Goal: Entertainment & Leisure: Consume media (video, audio)

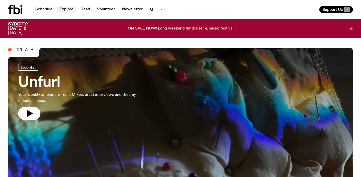
click at [64, 10] on link "Explore" at bounding box center [67, 9] width 20 height 7
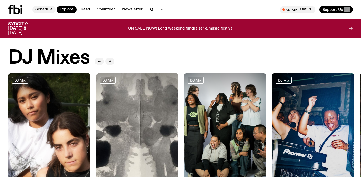
click at [47, 8] on link "Schedule" at bounding box center [43, 9] width 23 height 7
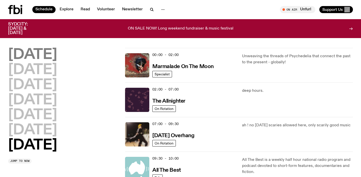
click at [47, 56] on h2 "Monday" at bounding box center [32, 55] width 49 height 14
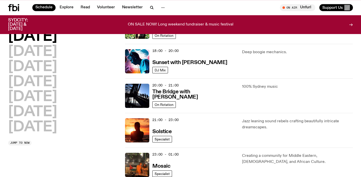
scroll to position [212, 0]
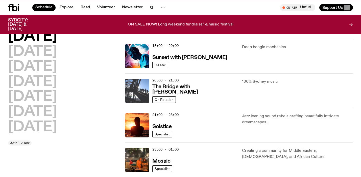
click at [144, 97] on img at bounding box center [137, 91] width 24 height 24
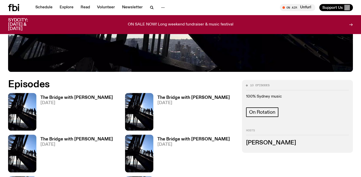
scroll to position [232, 0]
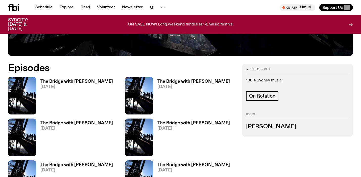
click at [59, 79] on h3 "The Bridge with [PERSON_NAME]" at bounding box center [76, 81] width 72 height 4
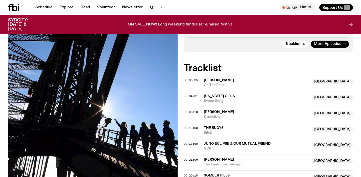
scroll to position [157, 0]
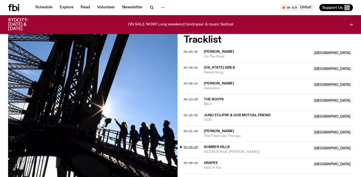
click at [189, 145] on span "00:25:18" at bounding box center [190, 147] width 14 height 4
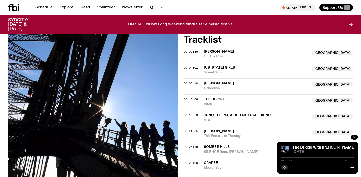
scroll to position [190, 0]
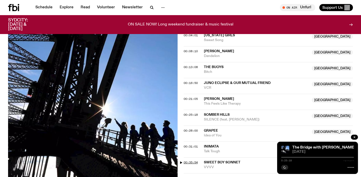
click at [192, 160] on span "00:35:54" at bounding box center [190, 162] width 14 height 4
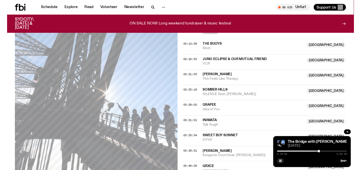
scroll to position [219, 0]
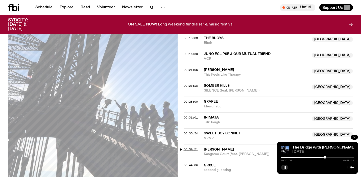
click at [188, 147] on span "00:39:51" at bounding box center [190, 149] width 14 height 4
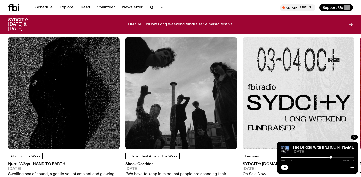
scroll to position [661, 0]
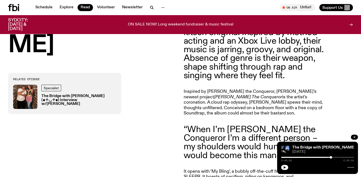
scroll to position [257, 0]
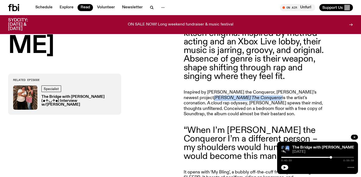
drag, startPoint x: 306, startPoint y: 91, endPoint x: 205, endPoint y: 99, distance: 101.7
click at [205, 99] on p "Inspired by [PERSON_NAME] the Conqueror, [PERSON_NAME]’s newest project [PERSON…" at bounding box center [255, 103] width 145 height 27
copy p "[PERSON_NAME] The Conqueror"
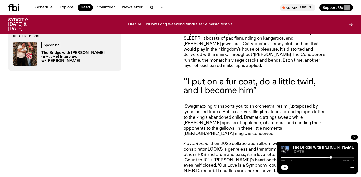
click at [284, 167] on icon "button" at bounding box center [284, 167] width 2 height 3
click at [149, 85] on div "Related Episode Specialist The Bridge with [PERSON_NAME] (๑✧◡✧๑) Interview w/[P…" at bounding box center [92, 83] width 169 height 299
